Goal: Transaction & Acquisition: Purchase product/service

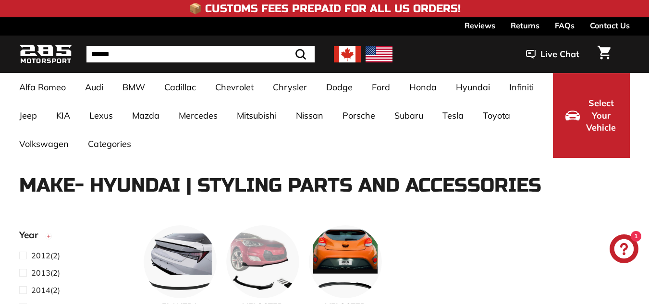
select select "**********"
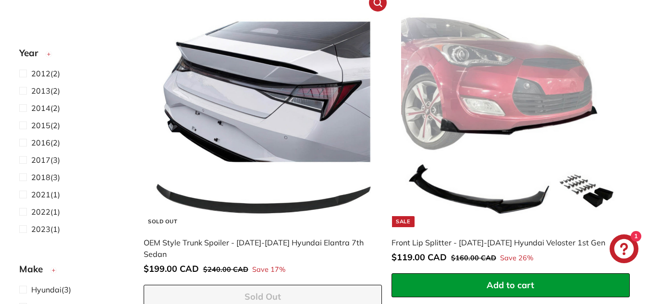
scroll to position [384, 0]
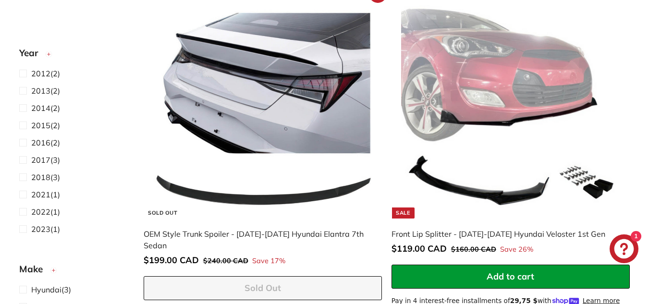
click at [221, 115] on img at bounding box center [262, 109] width 219 height 219
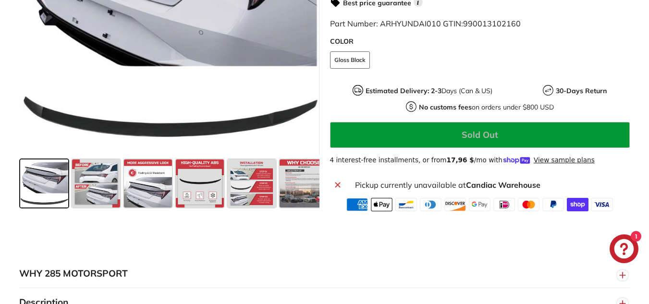
scroll to position [432, 0]
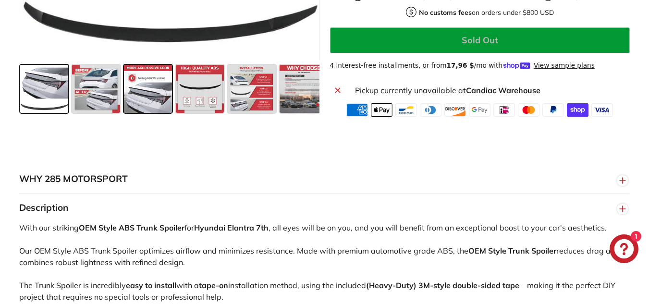
click at [156, 96] on span at bounding box center [148, 89] width 48 height 48
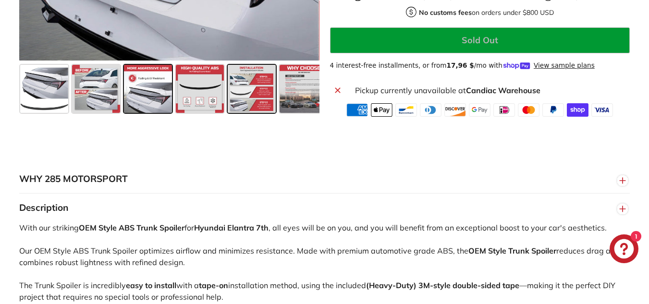
click at [250, 98] on span at bounding box center [252, 89] width 48 height 48
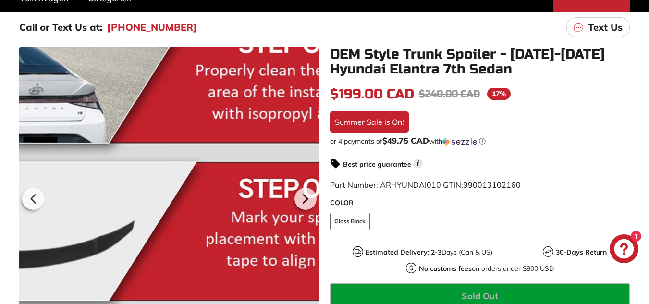
scroll to position [192, 0]
